Goal: Communication & Community: Answer question/provide support

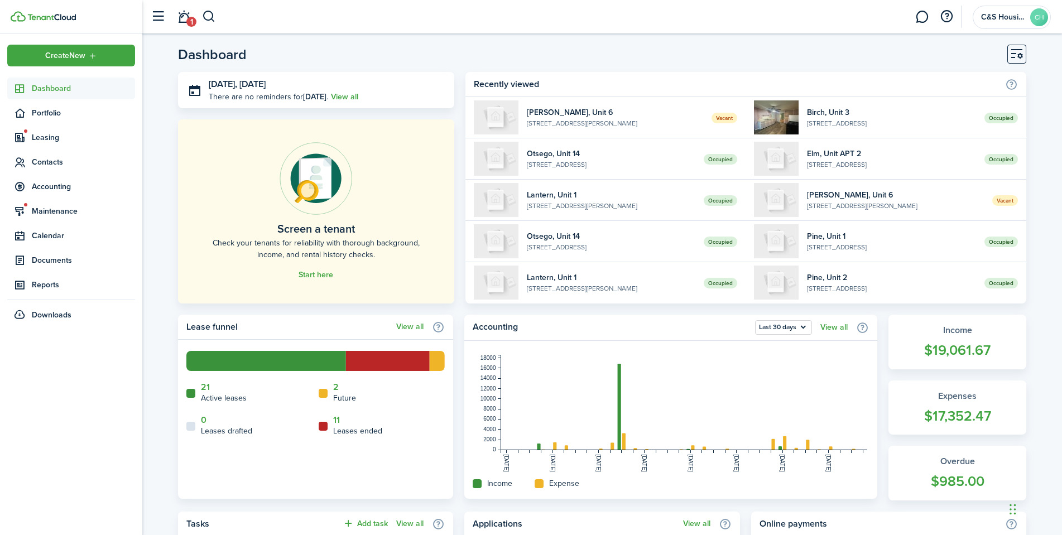
click at [192, 10] on link "1" at bounding box center [183, 17] width 21 height 28
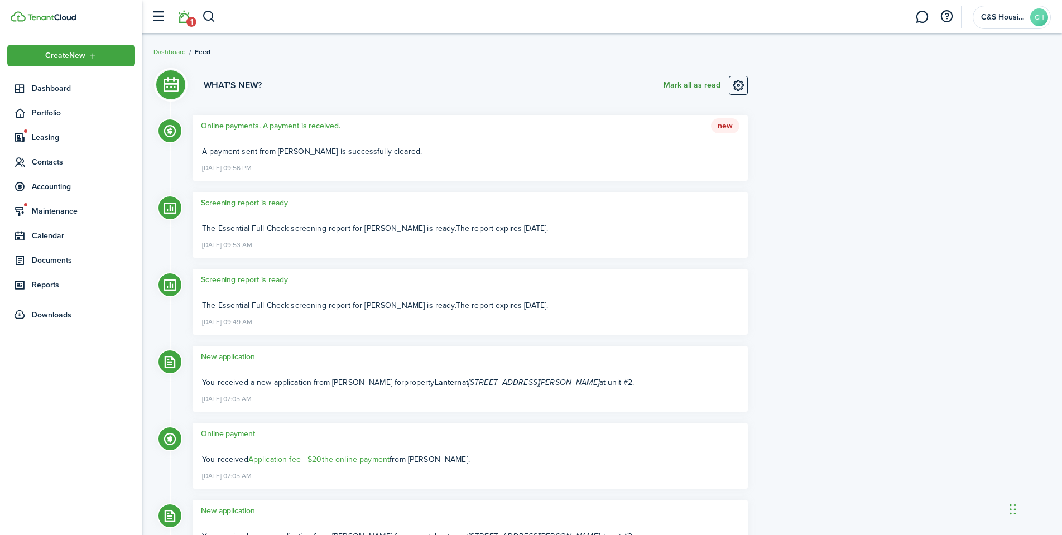
click at [677, 80] on button "Mark all as read" at bounding box center [692, 85] width 57 height 19
click at [39, 92] on span "Dashboard" at bounding box center [83, 89] width 103 height 12
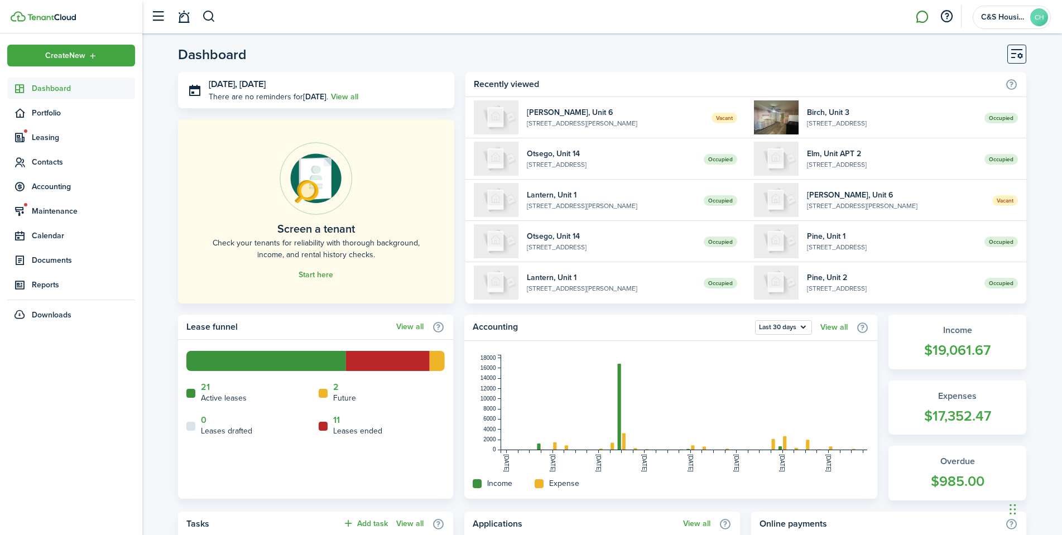
click at [914, 17] on link at bounding box center [922, 17] width 21 height 28
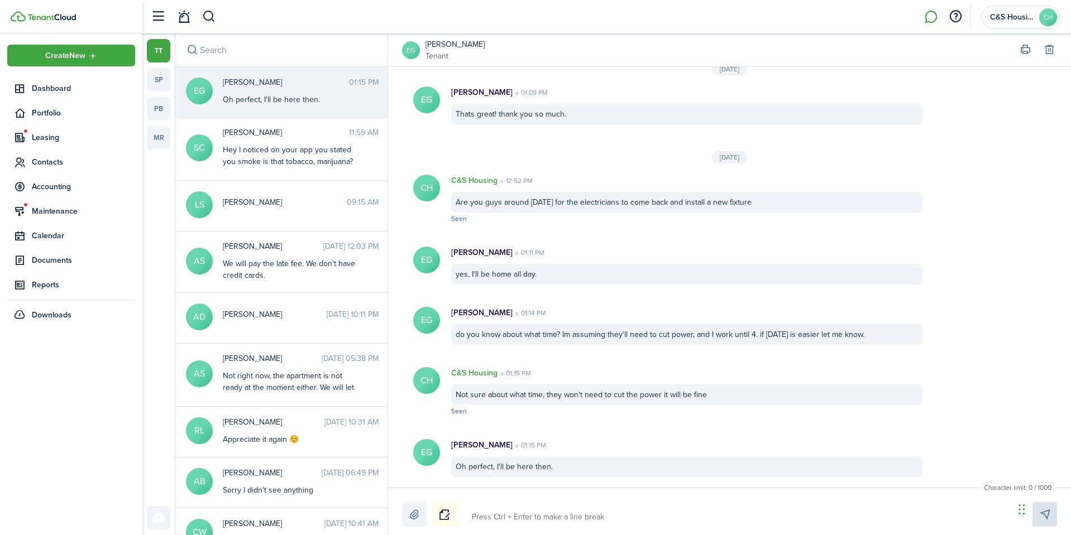
scroll to position [1213, 0]
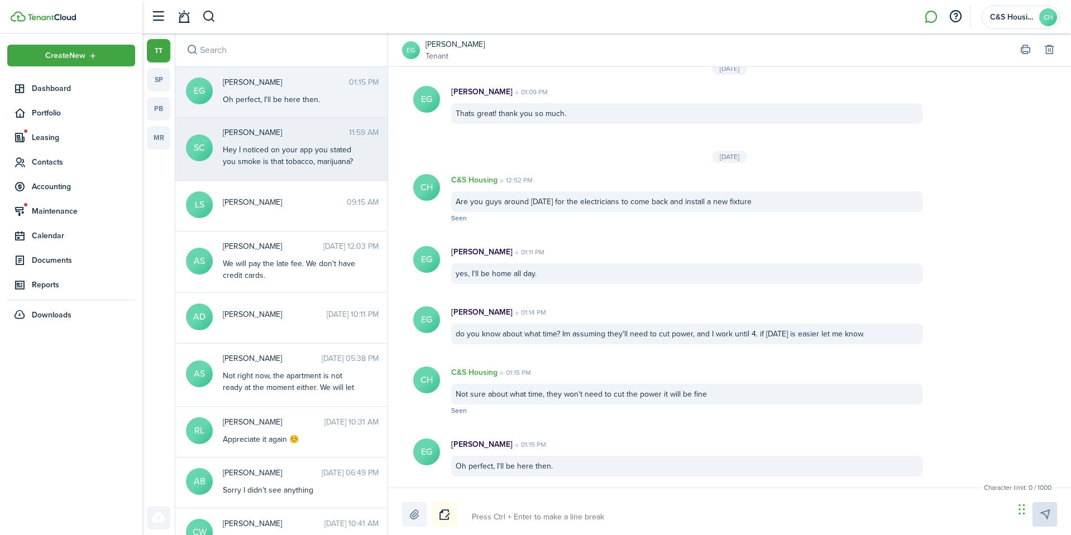
click at [280, 154] on div "Hey I noticed on your app you stated you smoke is that tobacco, marijuana? Or w…" at bounding box center [293, 161] width 140 height 35
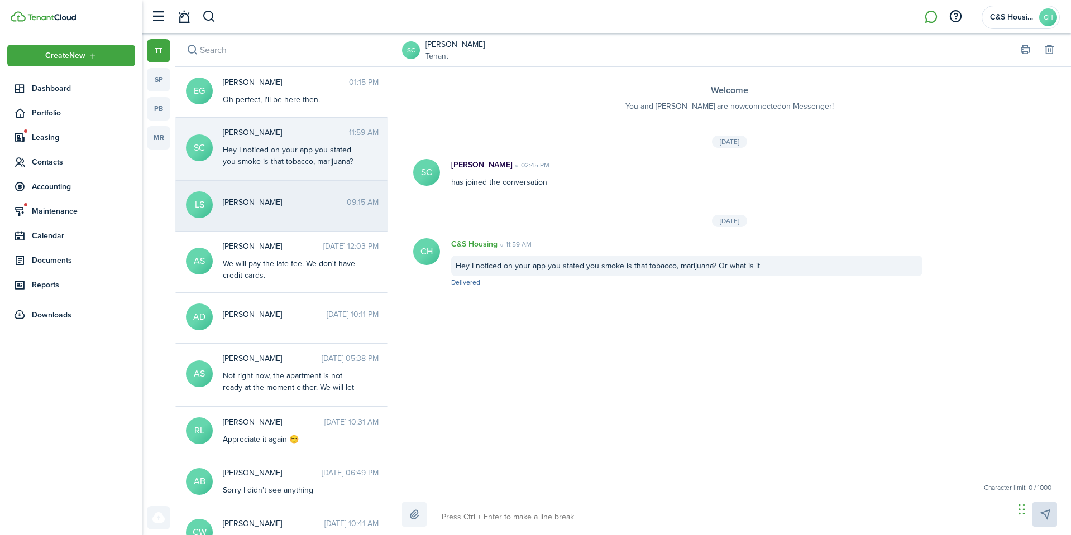
click at [280, 197] on span "[PERSON_NAME]" at bounding box center [285, 203] width 124 height 12
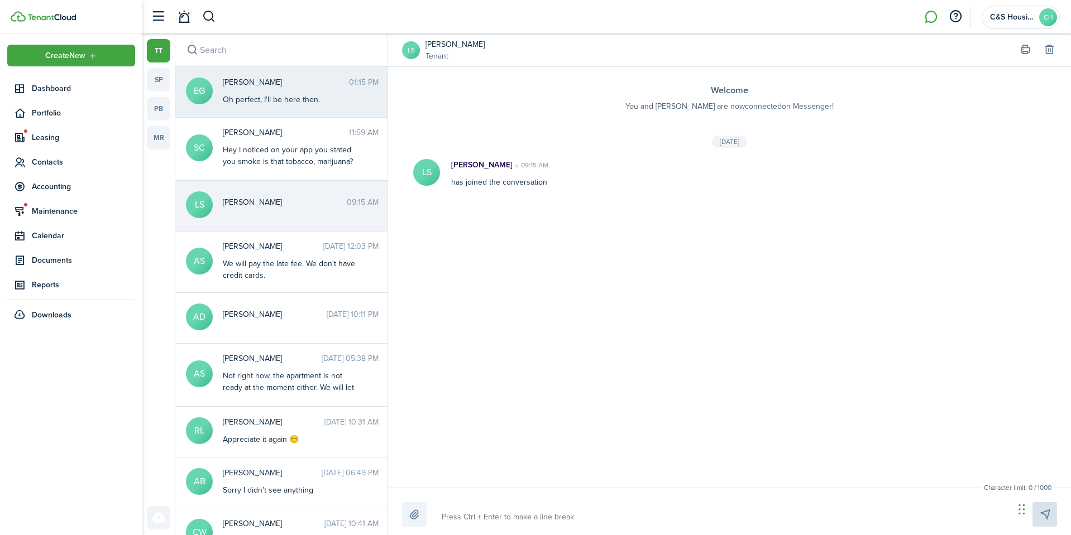
click at [297, 95] on div "Oh perfect, I'll be here then." at bounding box center [293, 100] width 140 height 12
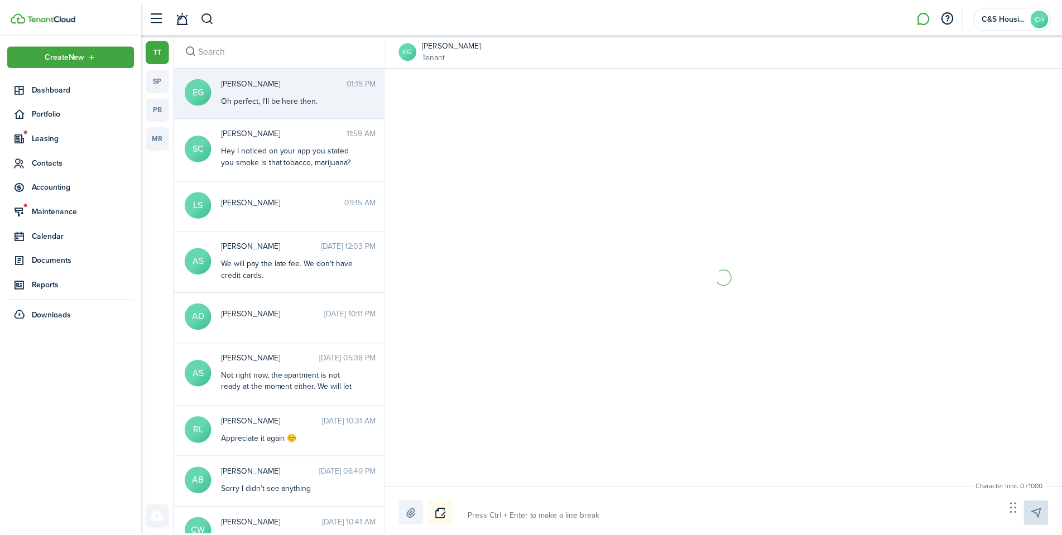
scroll to position [1213, 0]
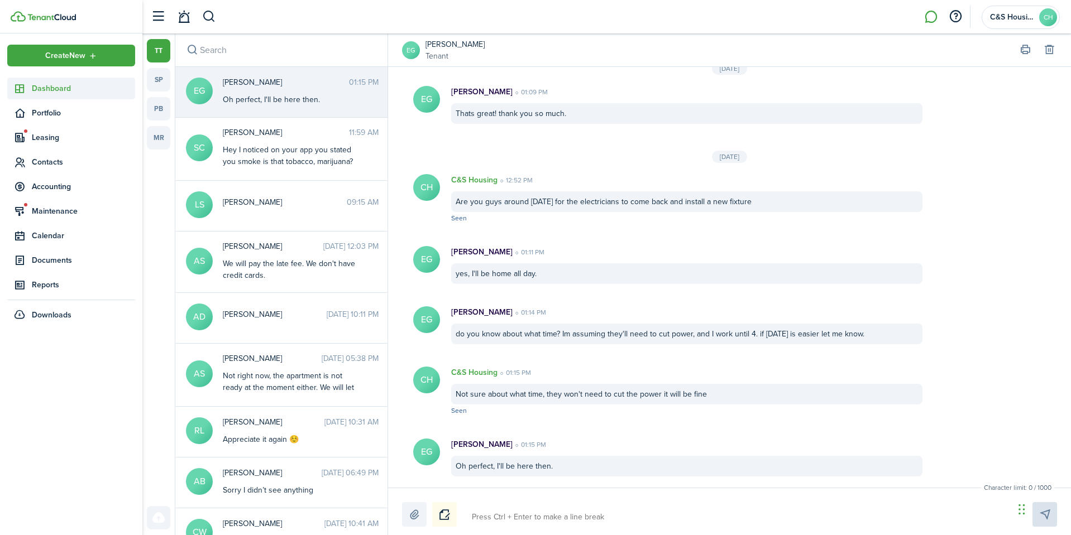
click at [33, 92] on span "Dashboard" at bounding box center [83, 89] width 103 height 12
